Goal: Task Accomplishment & Management: Complete application form

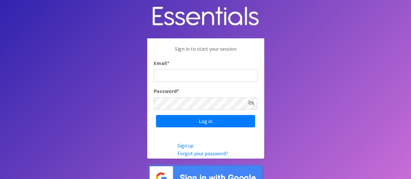
type input "[PERSON_NAME][EMAIL_ADDRESS][PERSON_NAME][DOMAIN_NAME]"
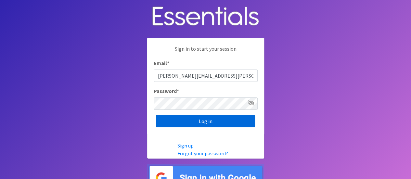
click at [205, 119] on input "Log in" at bounding box center [205, 121] width 99 height 12
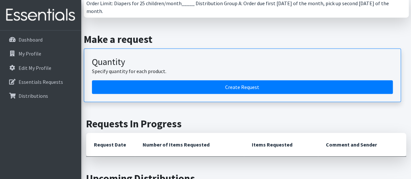
scroll to position [167, 0]
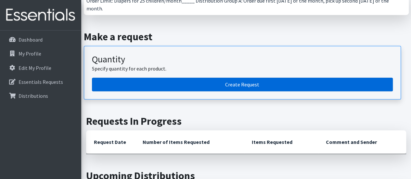
click at [242, 78] on link "Create Request" at bounding box center [242, 85] width 301 height 14
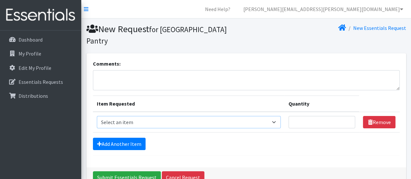
click at [251, 119] on select "Select an item Adult Briefs (Large/X-Large) Adult Briefs (Medium/Large) Adult B…" at bounding box center [189, 122] width 184 height 12
click at [326, 153] on form "Comments: Item Requested Quantity Item Requested Select an item Adult Briefs (L…" at bounding box center [246, 108] width 307 height 96
click at [157, 123] on select "Select an item Adult Briefs (Large/X-Large) Adult Briefs (Medium/Large) Adult B…" at bounding box center [189, 122] width 184 height 12
select select "4574"
click at [97, 116] on select "Select an item Adult Briefs (Large/X-Large) Adult Briefs (Medium/Large) Adult B…" at bounding box center [189, 122] width 184 height 12
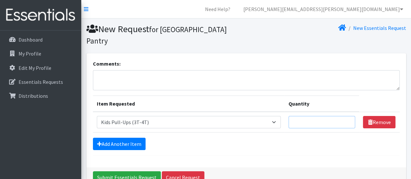
click at [324, 125] on input "Quantity" at bounding box center [322, 122] width 67 height 12
type input "75"
click at [126, 143] on link "Add Another Item" at bounding box center [119, 144] width 53 height 12
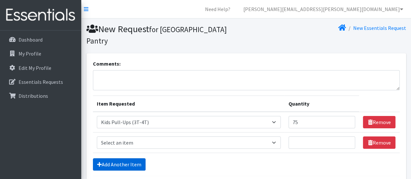
scroll to position [57, 0]
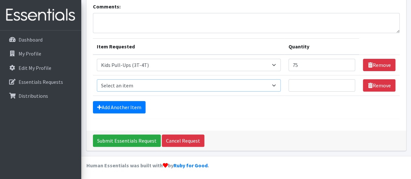
click at [276, 85] on select "Select an item Adult Briefs (Large/X-Large) Adult Briefs (Medium/Large) Adult B…" at bounding box center [189, 85] width 184 height 12
click at [97, 79] on select "Select an item Adult Briefs (Large/X-Large) Adult Briefs (Medium/Large) Adult B…" at bounding box center [189, 85] width 184 height 12
click at [267, 83] on select "Select an item Adult Briefs (Large/X-Large) Adult Briefs (Medium/Large) Adult B…" at bounding box center [189, 85] width 184 height 12
select select "4568"
click at [97, 79] on select "Select an item Adult Briefs (Large/X-Large) Adult Briefs (Medium/Large) Adult B…" at bounding box center [189, 85] width 184 height 12
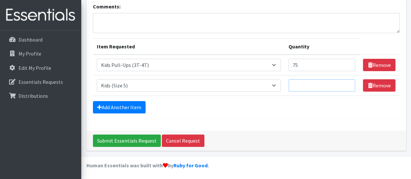
click at [312, 86] on input "Quantity" at bounding box center [322, 85] width 67 height 12
type input "500"
click at [134, 105] on link "Add Another Item" at bounding box center [119, 107] width 53 height 12
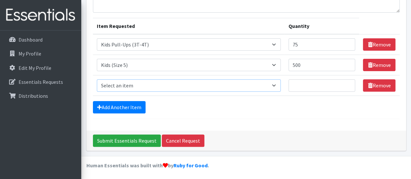
click at [136, 85] on select "Select an item Adult Briefs (Large/X-Large) Adult Briefs (Medium/Large) Adult B…" at bounding box center [189, 85] width 184 height 12
select select "4567"
click at [97, 79] on select "Select an item Adult Briefs (Large/X-Large) Adult Briefs (Medium/Large) Adult B…" at bounding box center [189, 85] width 184 height 12
click at [313, 86] on input "Quantity" at bounding box center [322, 85] width 67 height 12
type input "350"
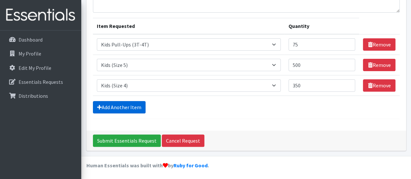
click at [131, 108] on link "Add Another Item" at bounding box center [119, 107] width 53 height 12
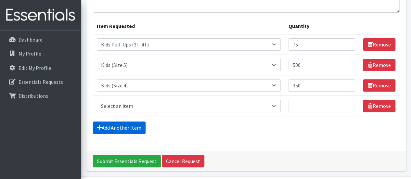
scroll to position [98, 0]
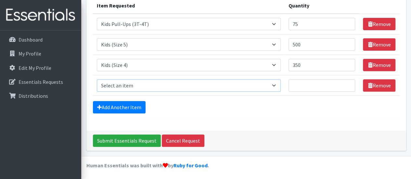
click at [138, 85] on select "Select an item Adult Briefs (Large/X-Large) Adult Briefs (Medium/Large) Adult B…" at bounding box center [189, 85] width 184 height 12
select select "4566"
click at [97, 79] on select "Select an item Adult Briefs (Large/X-Large) Adult Briefs (Medium/Large) Adult B…" at bounding box center [189, 85] width 184 height 12
click at [310, 85] on input "Quantity" at bounding box center [322, 85] width 67 height 12
type input "200"
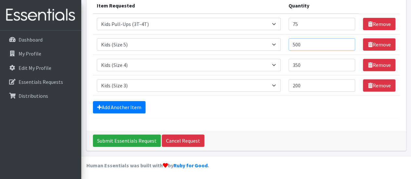
click at [306, 44] on input "500" at bounding box center [322, 44] width 67 height 12
click at [131, 106] on link "Add Another Item" at bounding box center [119, 107] width 53 height 12
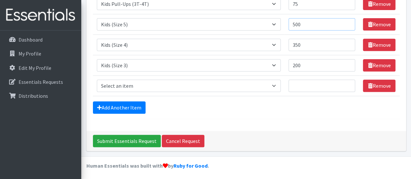
click at [310, 25] on input "500" at bounding box center [322, 24] width 67 height 12
type input "550"
click at [286, 113] on form "Comments: Item Requested Quantity Item Requested Select an item Adult Briefs (L…" at bounding box center [246, 30] width 307 height 178
click at [124, 109] on link "Add Another Item" at bounding box center [119, 107] width 53 height 12
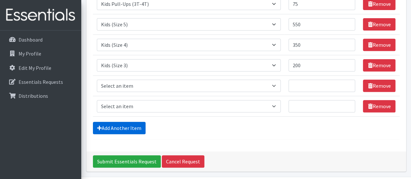
scroll to position [139, 0]
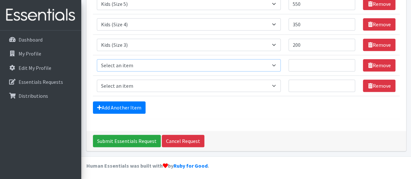
click at [182, 63] on select "Select an item Adult Briefs (Large/X-Large) Adult Briefs (Medium/Large) Adult B…" at bounding box center [189, 65] width 184 height 12
select select "4558"
click at [97, 59] on select "Select an item Adult Briefs (Large/X-Large) Adult Briefs (Medium/Large) Adult B…" at bounding box center [189, 65] width 184 height 12
click at [321, 65] on input "Quantity" at bounding box center [322, 65] width 67 height 12
type input "25"
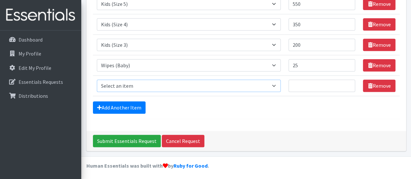
click at [231, 89] on select "Select an item Adult Briefs (Large/X-Large) Adult Briefs (Medium/Large) Adult B…" at bounding box center [189, 86] width 184 height 12
select select "15032"
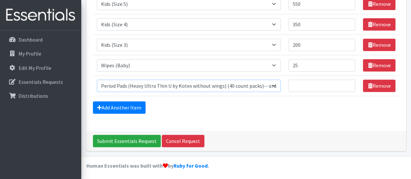
click at [97, 80] on select "Select an item Adult Briefs (Large/X-Large) Adult Briefs (Medium/Large) Adult B…" at bounding box center [189, 86] width 184 height 12
click at [349, 82] on input "1" at bounding box center [322, 86] width 67 height 12
click at [349, 82] on input "2" at bounding box center [322, 86] width 67 height 12
click at [349, 82] on input "3" at bounding box center [322, 86] width 67 height 12
click at [349, 82] on input "4" at bounding box center [322, 86] width 67 height 12
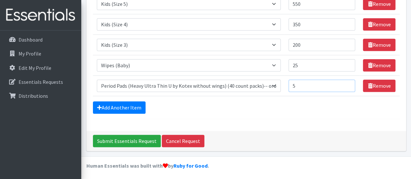
click at [349, 82] on input "5" at bounding box center [322, 86] width 67 height 12
click at [349, 82] on input "6" at bounding box center [322, 86] width 67 height 12
type input "7"
click at [349, 82] on input "7" at bounding box center [322, 86] width 67 height 12
click at [127, 104] on link "Add Another Item" at bounding box center [119, 107] width 53 height 12
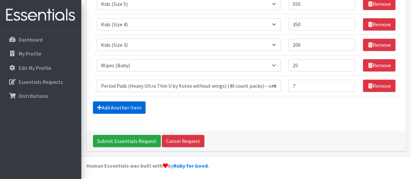
scroll to position [159, 0]
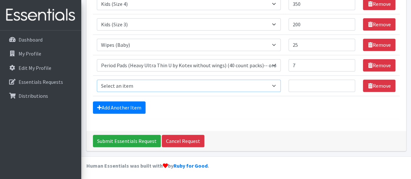
click at [173, 84] on select "Select an item Adult Briefs (Large/X-Large) Adult Briefs (Medium/Large) Adult B…" at bounding box center [189, 86] width 184 height 12
select select "15034"
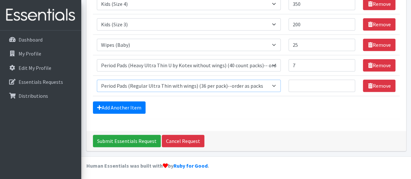
click at [97, 80] on select "Select an item Adult Briefs (Large/X-Large) Adult Briefs (Medium/Large) Adult B…" at bounding box center [189, 86] width 184 height 12
click at [349, 81] on input "1" at bounding box center [322, 86] width 67 height 12
click at [349, 81] on input "2" at bounding box center [322, 86] width 67 height 12
click at [349, 81] on input "3" at bounding box center [322, 86] width 67 height 12
click at [349, 81] on input "4" at bounding box center [322, 86] width 67 height 12
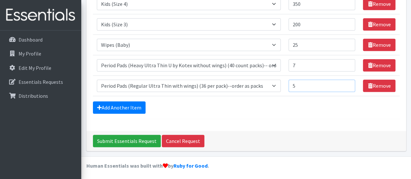
type input "5"
click at [349, 81] on input "5" at bounding box center [322, 86] width 67 height 12
click at [349, 61] on input "8" at bounding box center [322, 65] width 67 height 12
click at [349, 61] on input "9" at bounding box center [322, 65] width 67 height 12
type input "10"
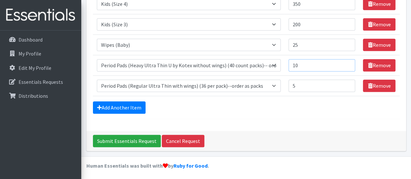
click at [349, 61] on input "10" at bounding box center [322, 65] width 67 height 12
click at [316, 108] on div "Add Another Item" at bounding box center [246, 107] width 307 height 12
click at [139, 108] on link "Add Another Item" at bounding box center [119, 107] width 53 height 12
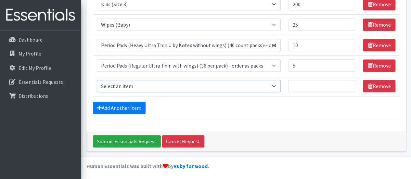
click at [244, 86] on select "Select an item Adult Briefs (Large/X-Large) Adult Briefs (Medium/Large) Adult B…" at bounding box center [189, 86] width 184 height 12
click at [330, 118] on div "Comments: Item Requested Quantity Item Requested Select an item Adult Briefs (L…" at bounding box center [246, 3] width 320 height 258
click at [381, 84] on link "Remove" at bounding box center [379, 86] width 33 height 12
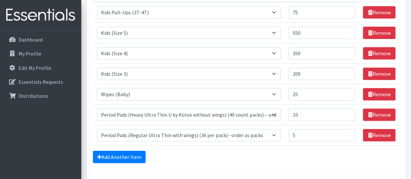
scroll to position [154, 0]
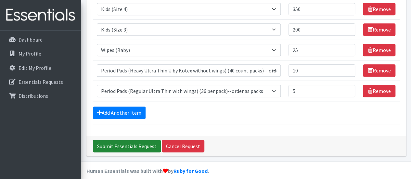
click at [127, 144] on input "Submit Essentials Request" at bounding box center [127, 146] width 68 height 12
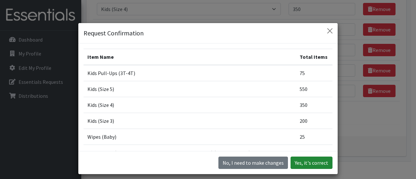
click at [315, 162] on button "Yes, it's correct" at bounding box center [312, 163] width 42 height 12
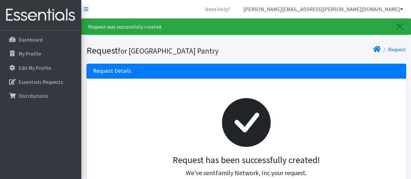
click at [402, 8] on icon at bounding box center [401, 9] width 3 height 5
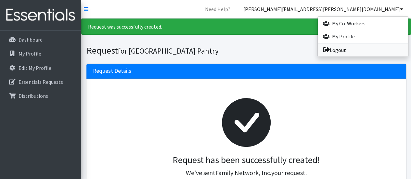
click at [349, 49] on link "Logout" at bounding box center [363, 50] width 90 height 13
